Goal: Task Accomplishment & Management: Complete application form

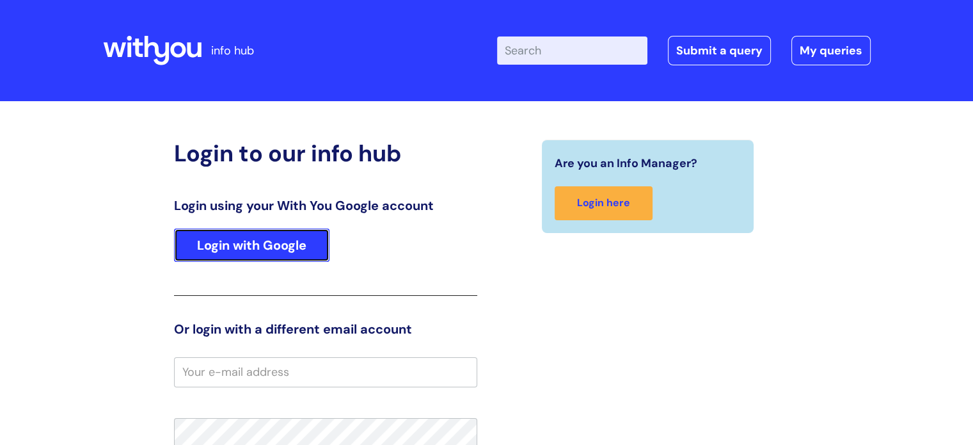
click at [304, 253] on link "Login with Google" at bounding box center [251, 244] width 155 height 33
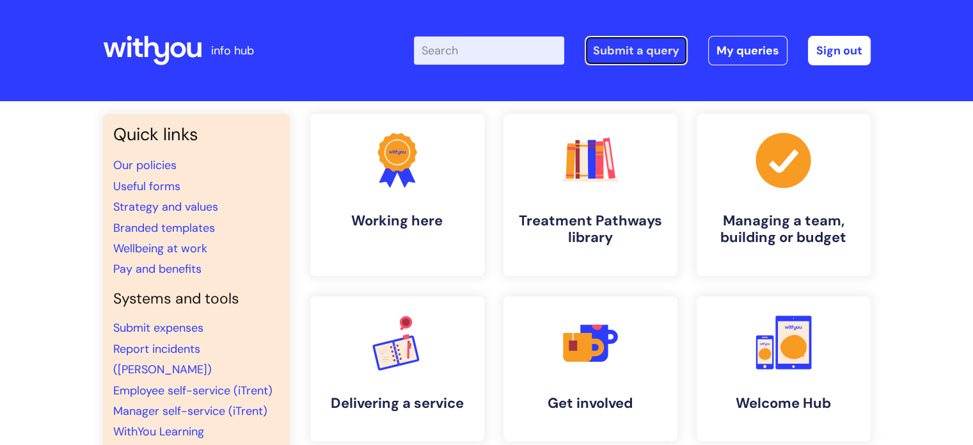
click at [639, 65] on link "Submit a query" at bounding box center [636, 50] width 103 height 29
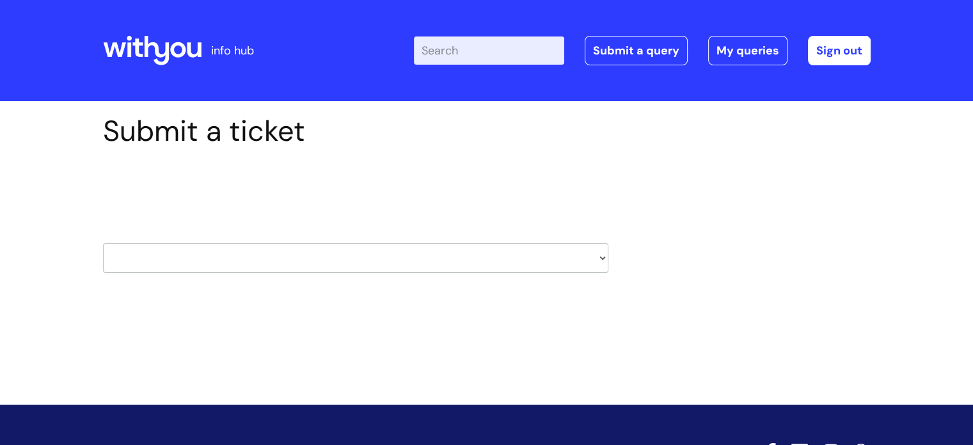
click at [586, 260] on select "HR / People IT and Support Clinical Drug Alerts Finance Accounts Data Support T…" at bounding box center [355, 257] width 505 height 29
select select "it_and_support"
click at [103, 243] on select "HR / People IT and Support Clinical Drug Alerts Finance Accounts Data Support T…" at bounding box center [355, 257] width 505 height 29
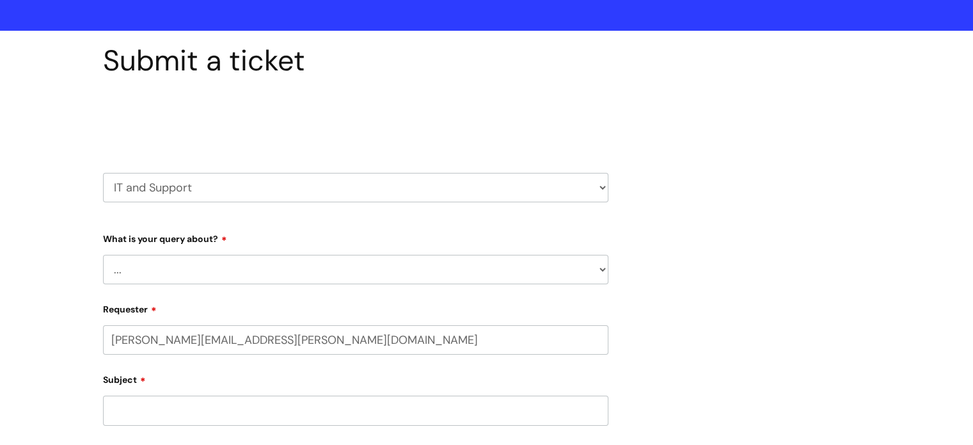
select select "80004157222"
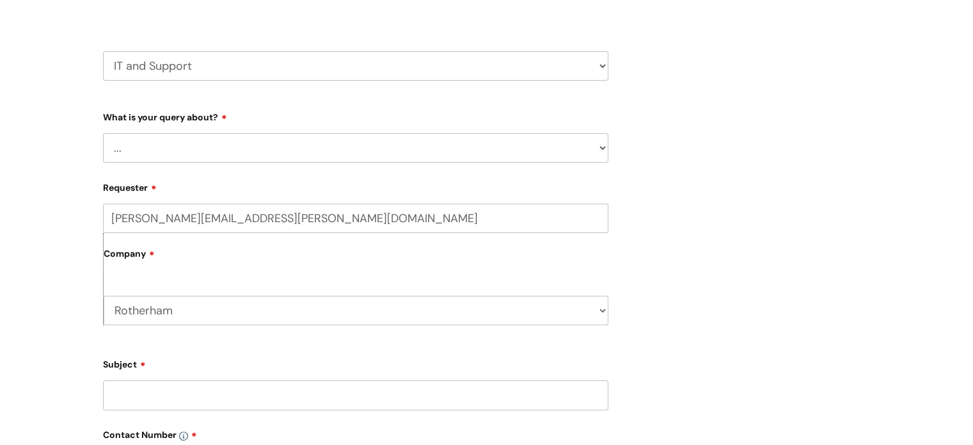
click at [249, 145] on select "... Mobile Phone Reset & MFA Accounts, Starters and Leavers IT Hardware issue I…" at bounding box center [355, 147] width 505 height 29
select select "IT Hardware issue"
click at [103, 133] on select "... Mobile Phone Reset & MFA Accounts, Starters and Leavers IT Hardware issue I…" at bounding box center [355, 147] width 505 height 29
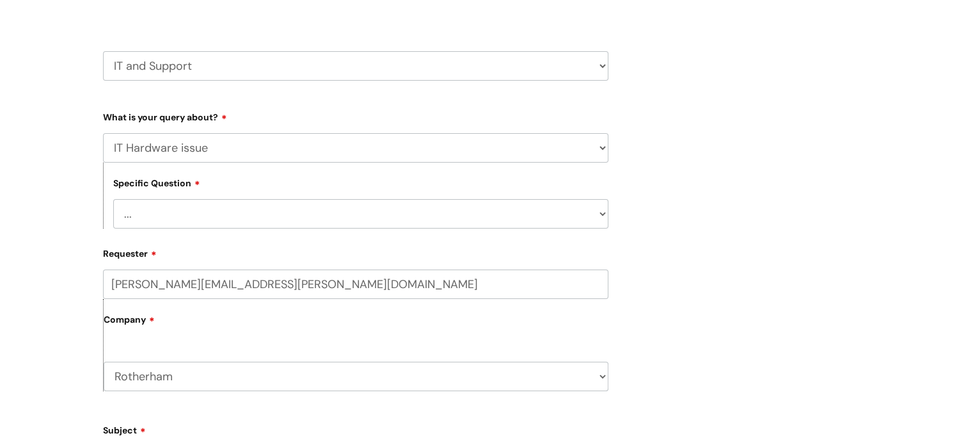
click at [246, 214] on select "... I need a new or replacement ... I’m waiting for new or replacement hardware…" at bounding box center [360, 213] width 495 height 29
select select "Problem with Laptop or Chromebook"
click at [113, 199] on select "... I need a new or replacement ... I’m waiting for new or replacement hardware…" at bounding box center [360, 213] width 495 height 29
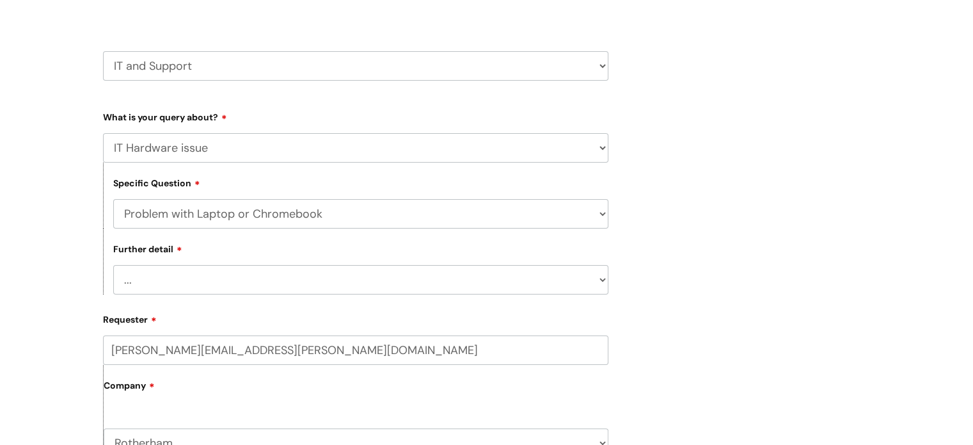
scroll to position [256, 0]
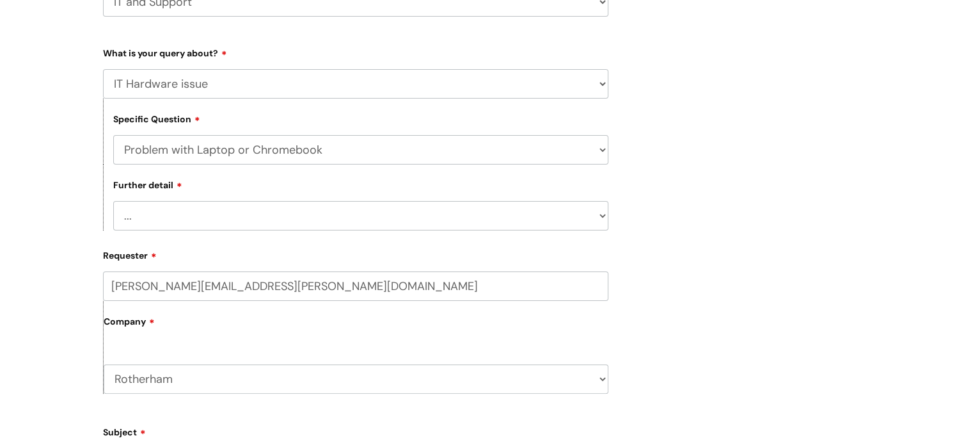
click at [253, 195] on div "Further detail ... I’ve no sound / microphone I’ve got no internet or wifi I’ve…" at bounding box center [355, 197] width 505 height 66
click at [251, 211] on select "... I’ve no sound / microphone I’ve got no internet or wifi I’ve got no camera …" at bounding box center [360, 215] width 495 height 29
select select "I’ve got a display issue"
click at [113, 201] on select "... I’ve no sound / microphone I’ve got no internet or wifi I’ve got no camera …" at bounding box center [360, 215] width 495 height 29
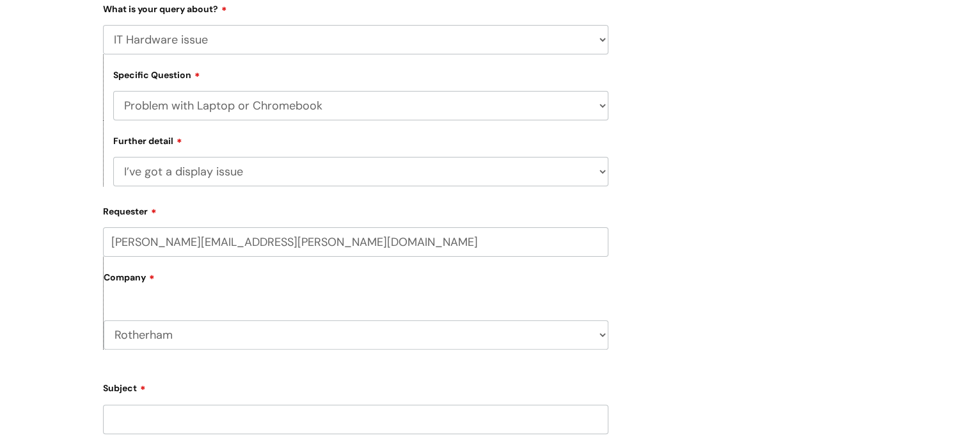
scroll to position [320, 0]
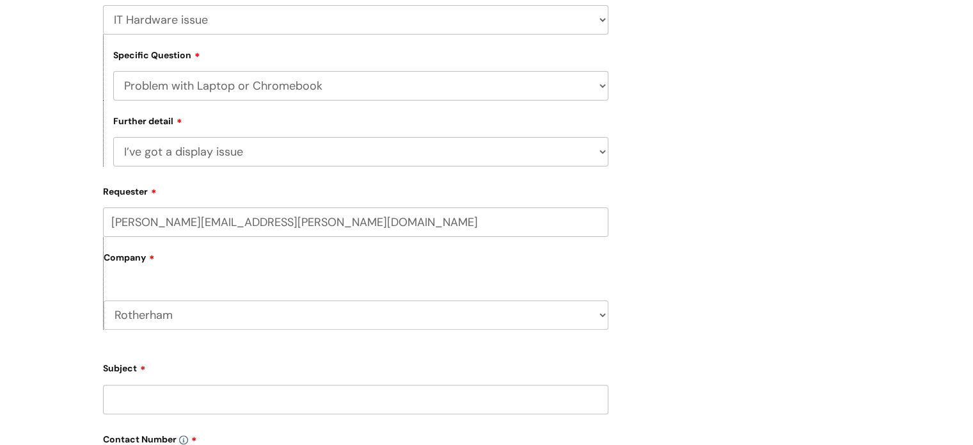
click at [243, 314] on select "Rotherham WithYou Current Staff" at bounding box center [356, 314] width 505 height 29
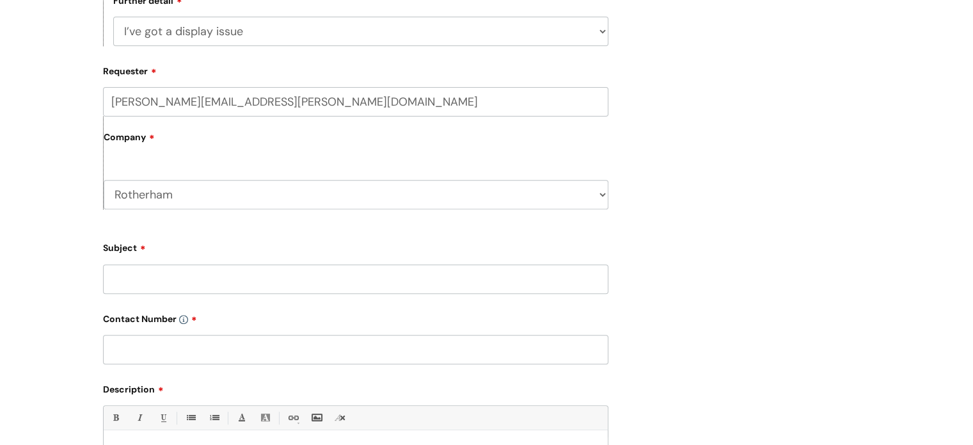
scroll to position [448, 0]
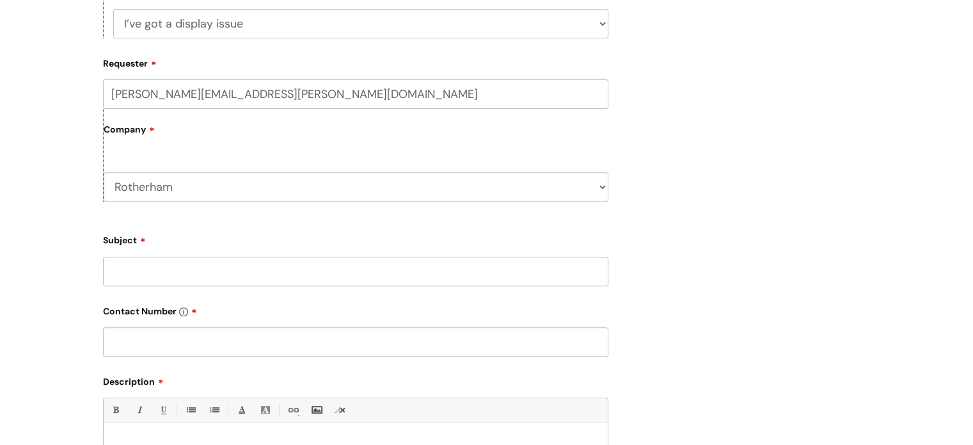
click at [247, 273] on input "Subject" at bounding box center [355, 271] width 505 height 29
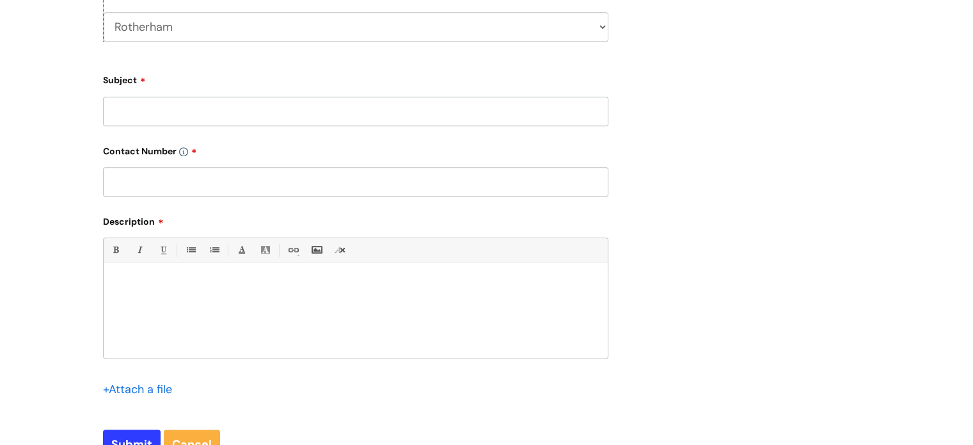
scroll to position [640, 0]
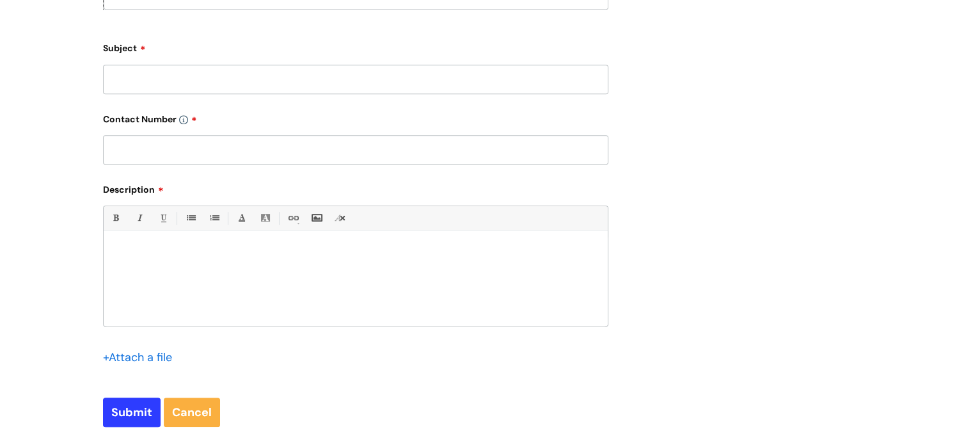
click at [243, 259] on div at bounding box center [356, 281] width 504 height 88
paste div
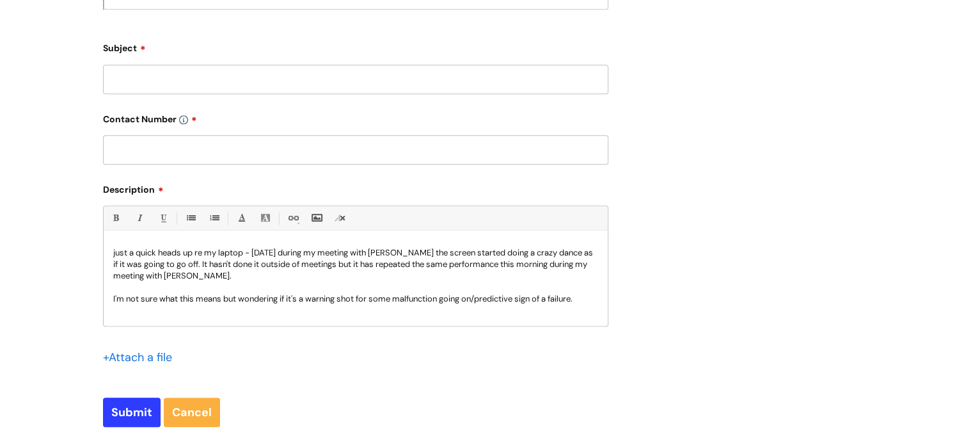
click at [189, 258] on p "just a quick heads up re my laptop - yesterday during my meeting with Dr Harp t…" at bounding box center [355, 264] width 485 height 35
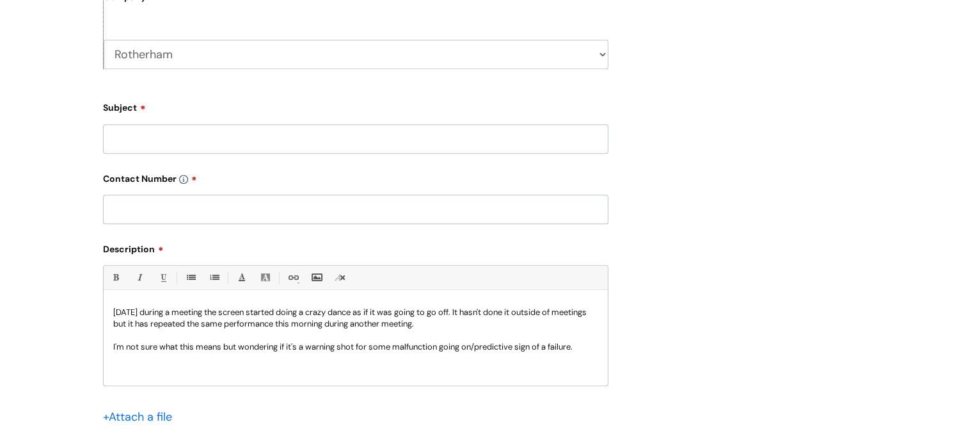
scroll to position [512, 0]
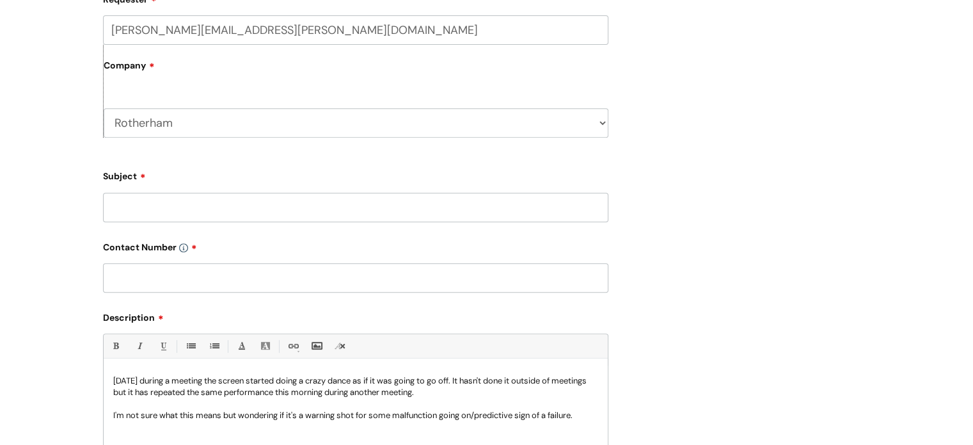
click at [122, 213] on input "Subject" at bounding box center [355, 207] width 505 height 29
type input "laptop display"
click at [129, 284] on input "text" at bounding box center [355, 277] width 505 height 29
click at [131, 278] on input "text" at bounding box center [355, 277] width 505 height 29
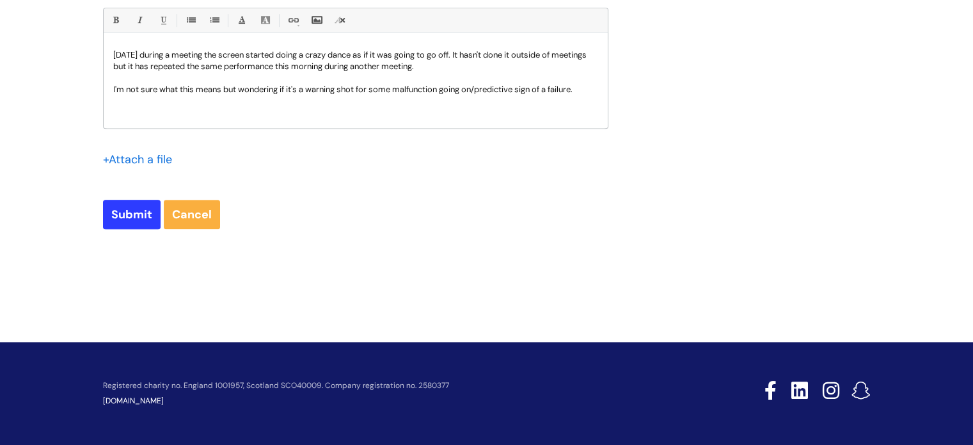
scroll to position [709, 0]
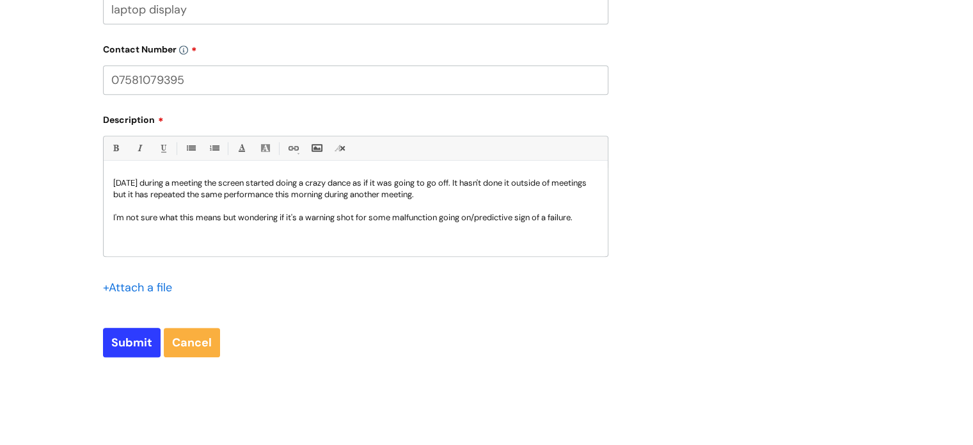
type input "07581079395"
click at [187, 241] on div "yesterday during a meeting the screen started doing a crazy dance as if it was …" at bounding box center [356, 212] width 504 height 88
click at [599, 222] on div "yesterday during a meeting the screen started doing a crazy dance as if it was …" at bounding box center [356, 212] width 504 height 88
click at [141, 344] on input "Submit" at bounding box center [132, 342] width 58 height 29
type input "Please Wait..."
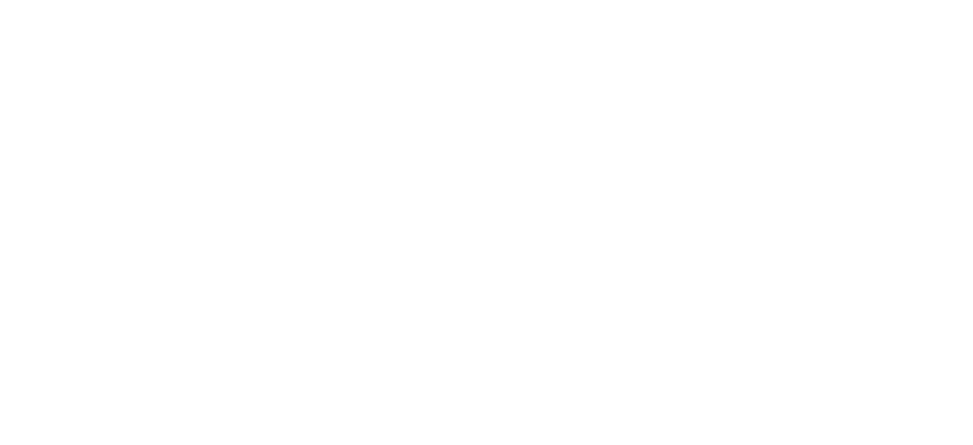
select select "IT Hardware issue"
select select "Problem with Laptop or Chromebook"
select select "I’ve got a display issue"
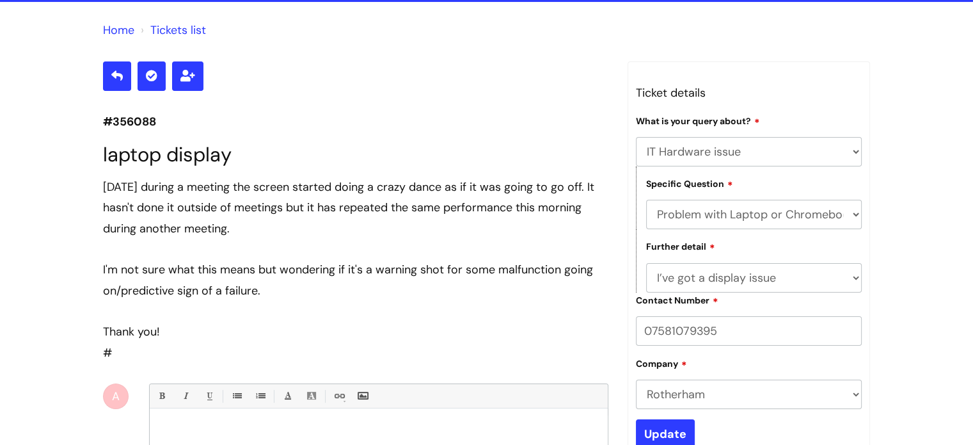
scroll to position [210, 0]
